Goal: Navigation & Orientation: Find specific page/section

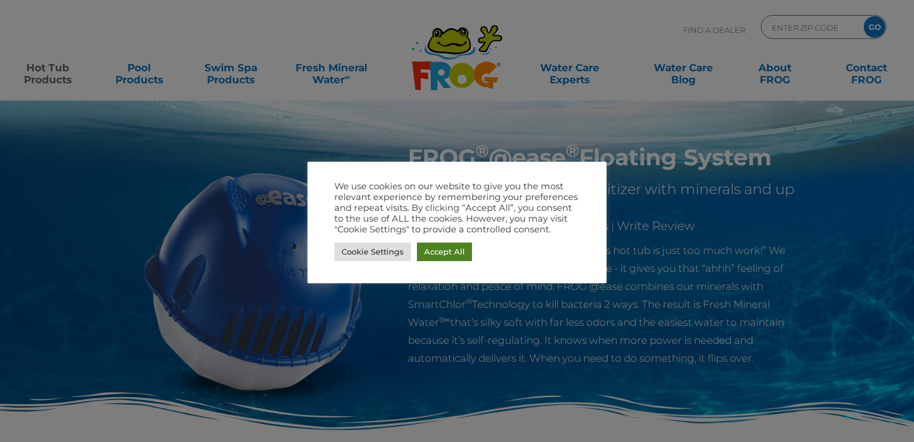
click at [452, 250] on link "Accept All" at bounding box center [444, 251] width 55 height 19
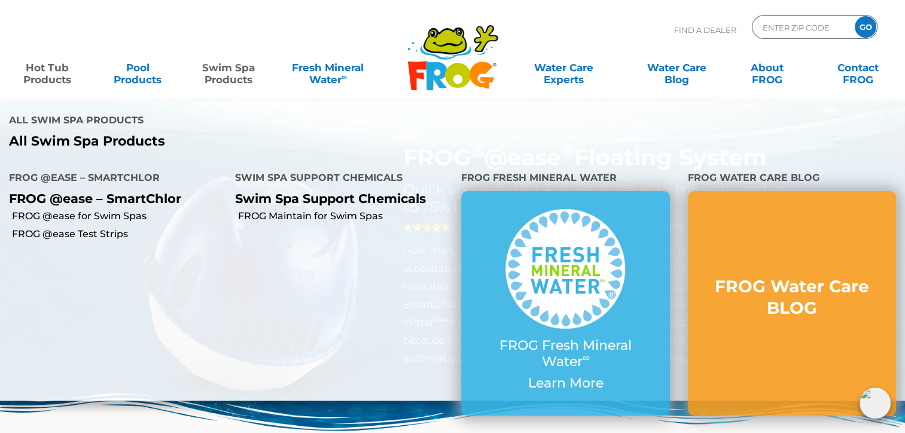
click at [230, 71] on link "Swim Spa Products" at bounding box center [228, 68] width 71 height 24
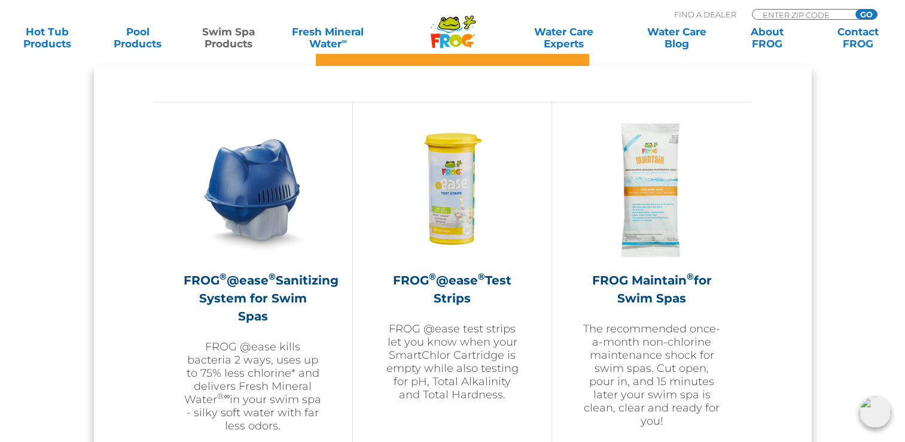
scroll to position [1077, 0]
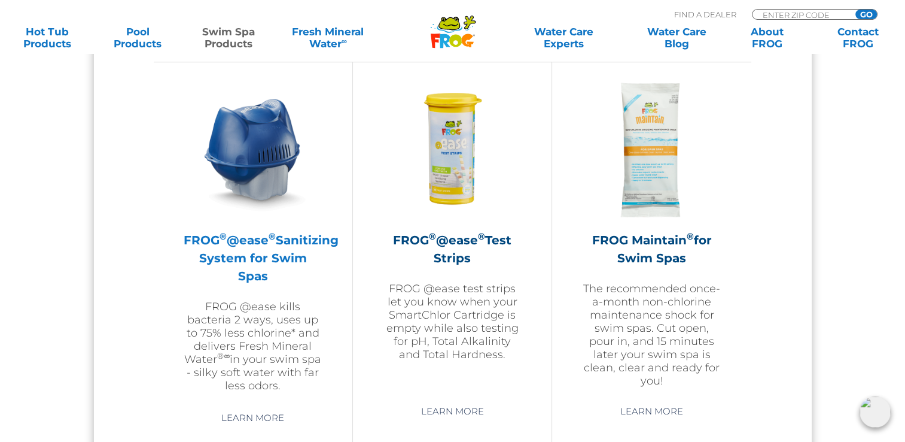
click at [287, 248] on h2 "FROG ® @ease ® Sanitizing System for Swim Spas" at bounding box center [253, 258] width 139 height 54
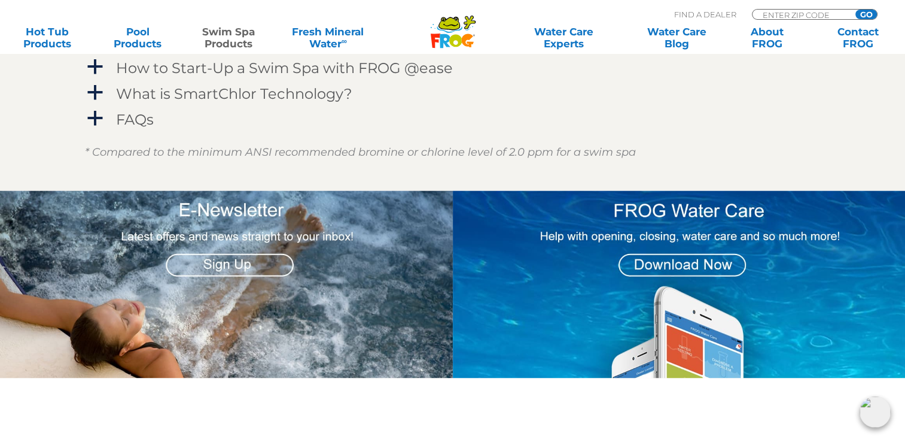
scroll to position [57, 0]
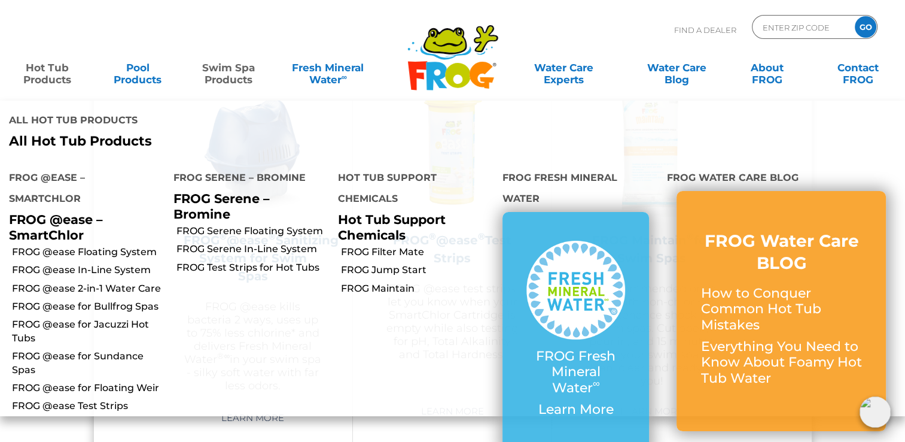
click at [36, 80] on link "Hot Tub Products" at bounding box center [47, 68] width 71 height 24
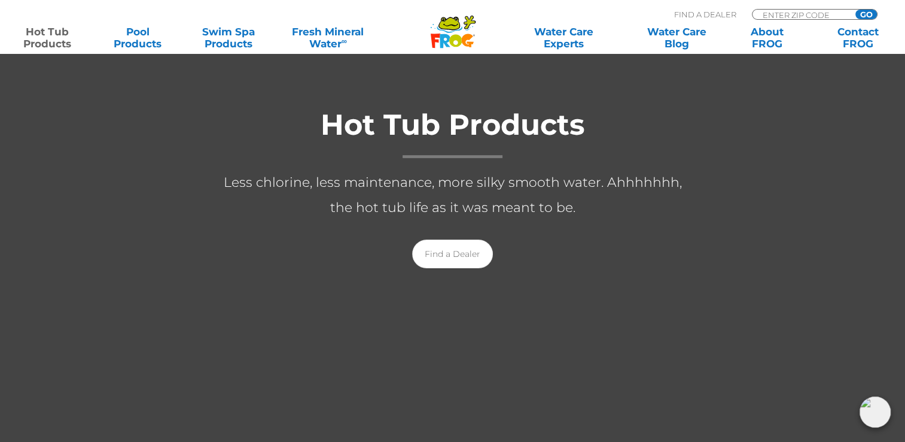
scroll to position [255, 0]
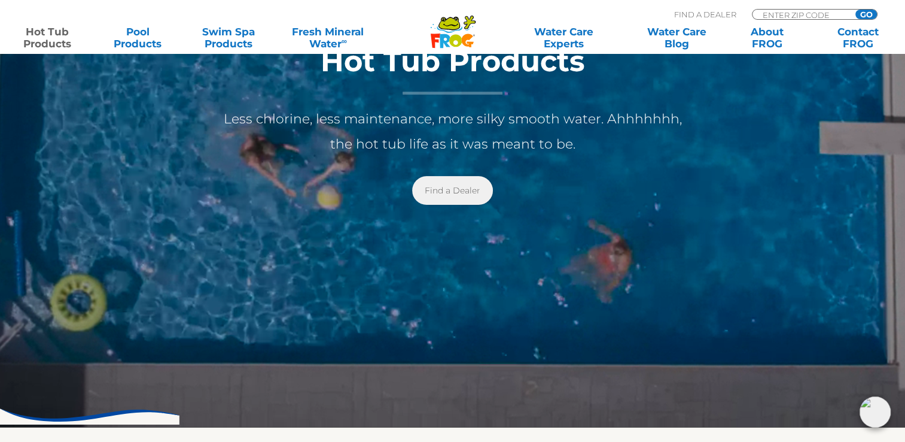
click at [479, 190] on link "Find a Dealer" at bounding box center [452, 190] width 81 height 29
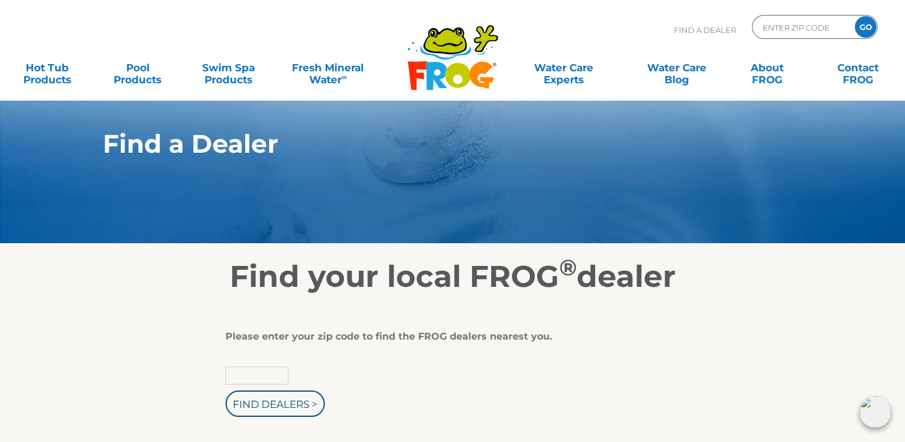
click at [239, 373] on input "text" at bounding box center [257, 375] width 63 height 18
type input "77406"
click at [242, 411] on input "Find Dealers >" at bounding box center [275, 403] width 99 height 26
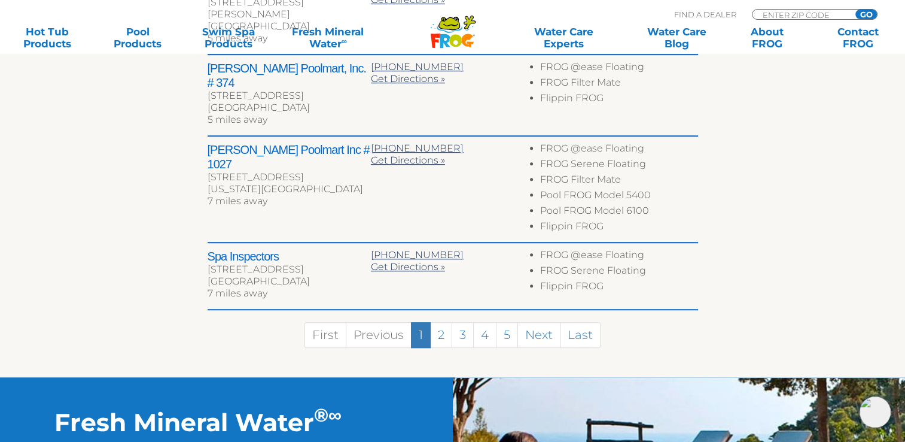
scroll to position [726, 0]
